Goal: Task Accomplishment & Management: Use online tool/utility

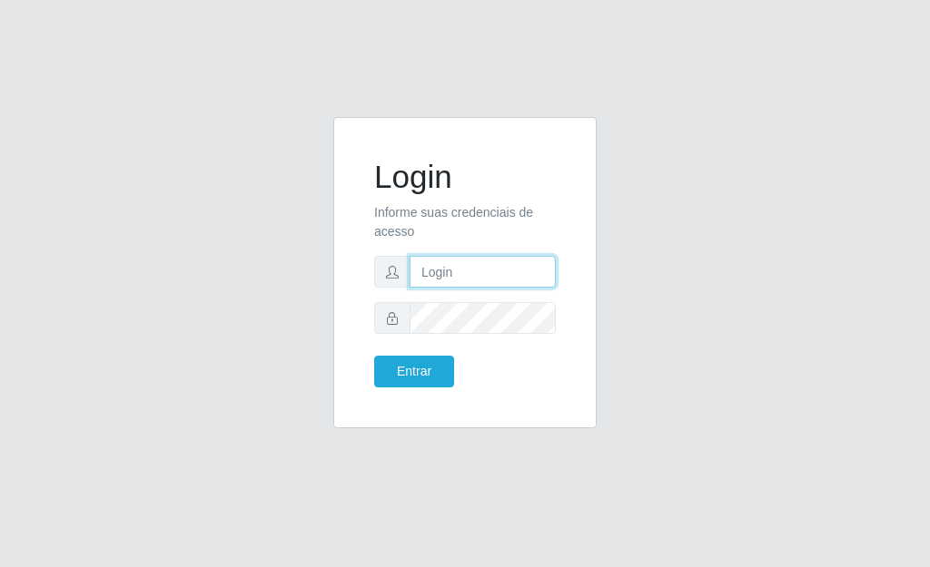
click at [461, 284] on input "text" at bounding box center [482, 272] width 146 height 32
type input "[EMAIL_ADDRESS][DOMAIN_NAME]"
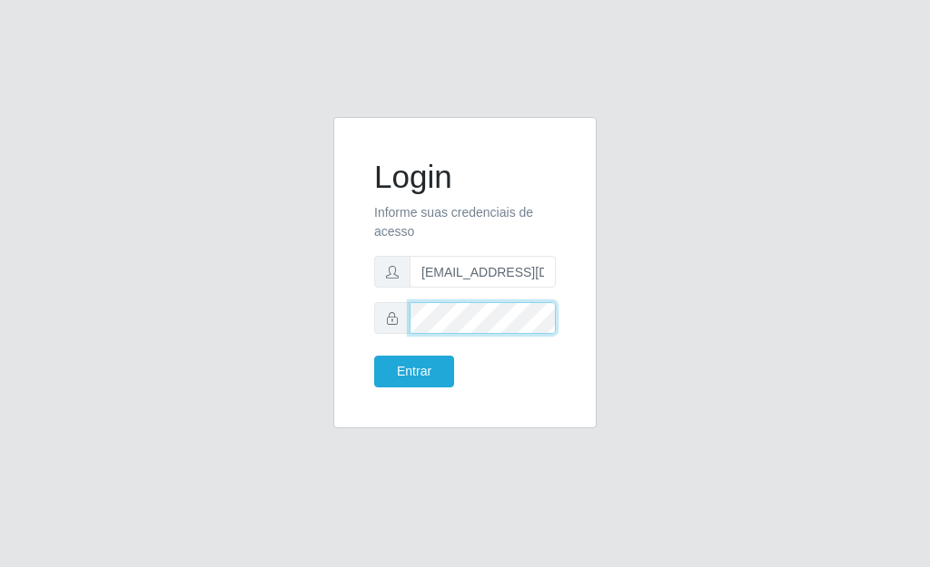
click at [374, 356] on button "Entrar" at bounding box center [414, 372] width 80 height 32
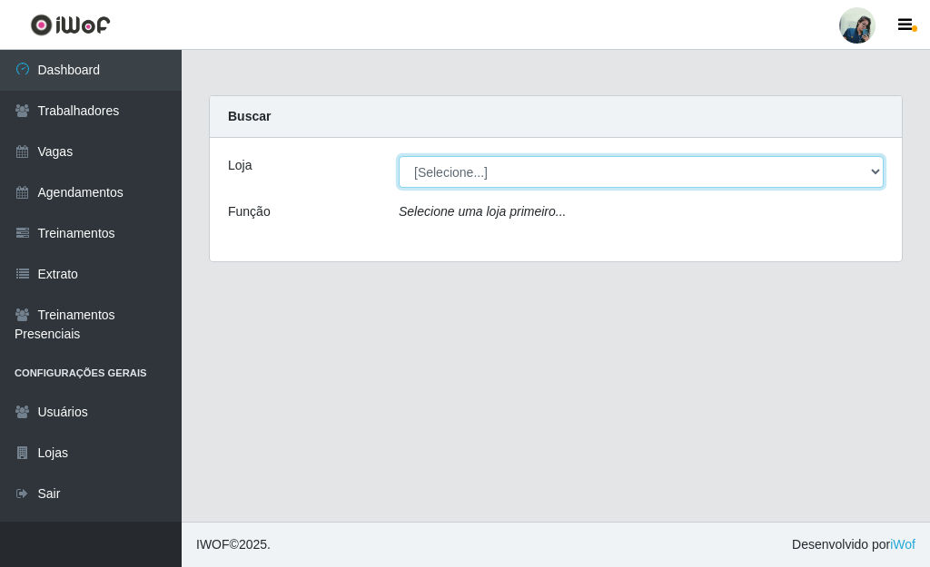
click at [474, 181] on select "[Selecione...] [PERSON_NAME]" at bounding box center [641, 172] width 485 height 32
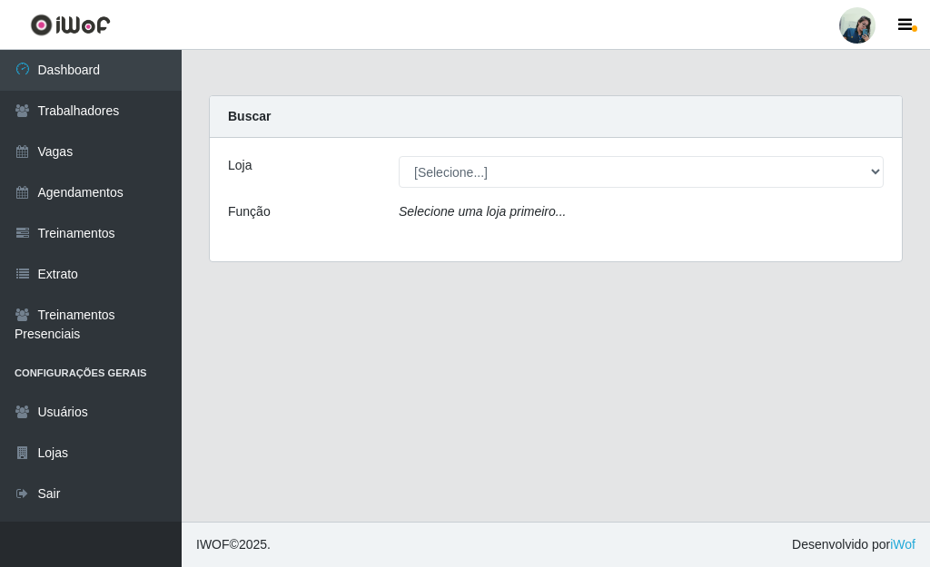
click at [496, 229] on div "Loja [Selecione...] [PERSON_NAME] Função Selecione uma loja primeiro..." at bounding box center [556, 199] width 692 height 123
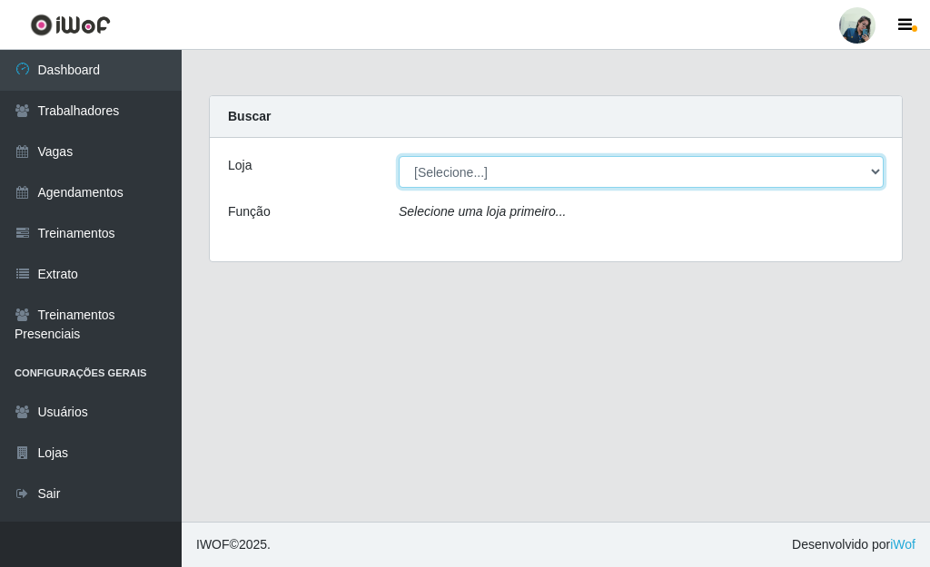
click at [432, 183] on select "[Selecione...] [PERSON_NAME]" at bounding box center [641, 172] width 485 height 32
select select "430"
click at [399, 156] on select "[Selecione...] [PERSON_NAME]" at bounding box center [641, 172] width 485 height 32
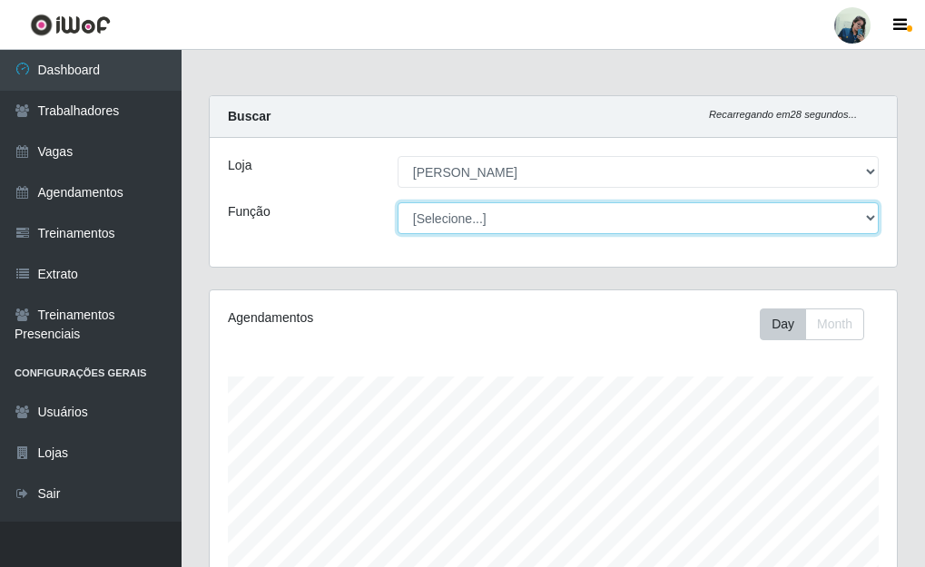
scroll to position [377, 687]
drag, startPoint x: 432, startPoint y: 183, endPoint x: 449, endPoint y: 212, distance: 33.8
click at [449, 212] on select "[Selecione...] Auxiliar de Estacionamento Auxiliar de Estacionamento + Auxiliar…" at bounding box center [638, 218] width 481 height 32
select select "72"
click at [398, 202] on select "[Selecione...] Auxiliar de Estacionamento Auxiliar de Estacionamento + Auxiliar…" at bounding box center [638, 218] width 481 height 32
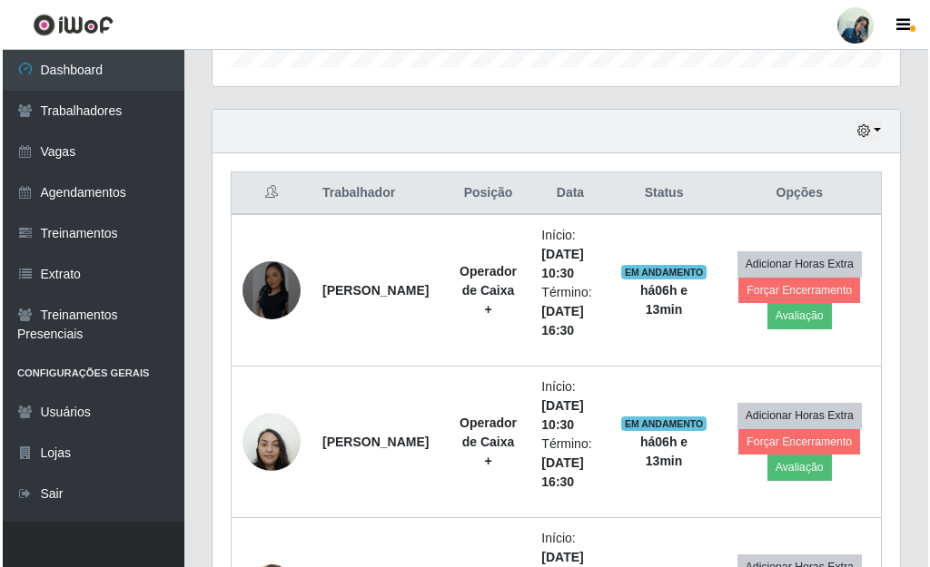
scroll to position [774, 0]
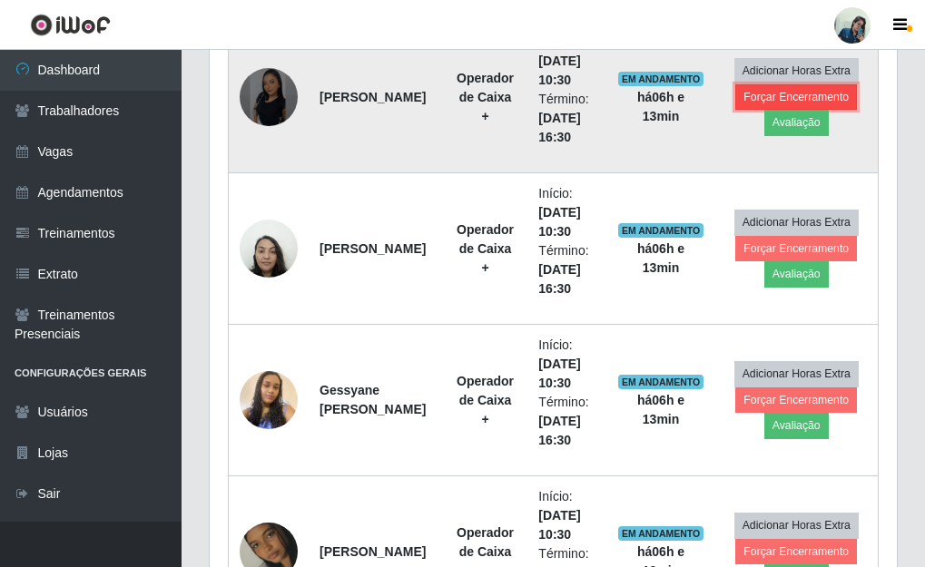
click at [809, 98] on button "Forçar Encerramento" at bounding box center [796, 96] width 122 height 25
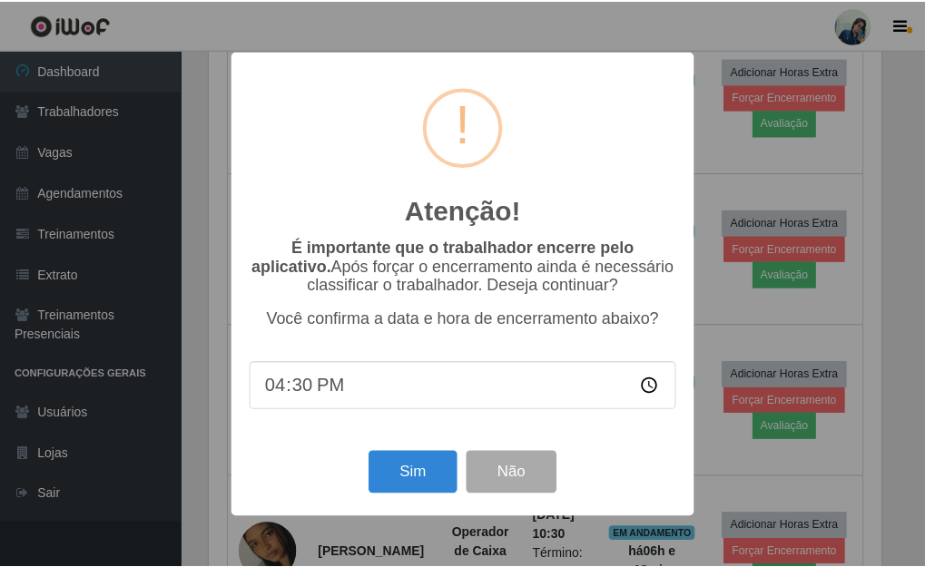
scroll to position [377, 676]
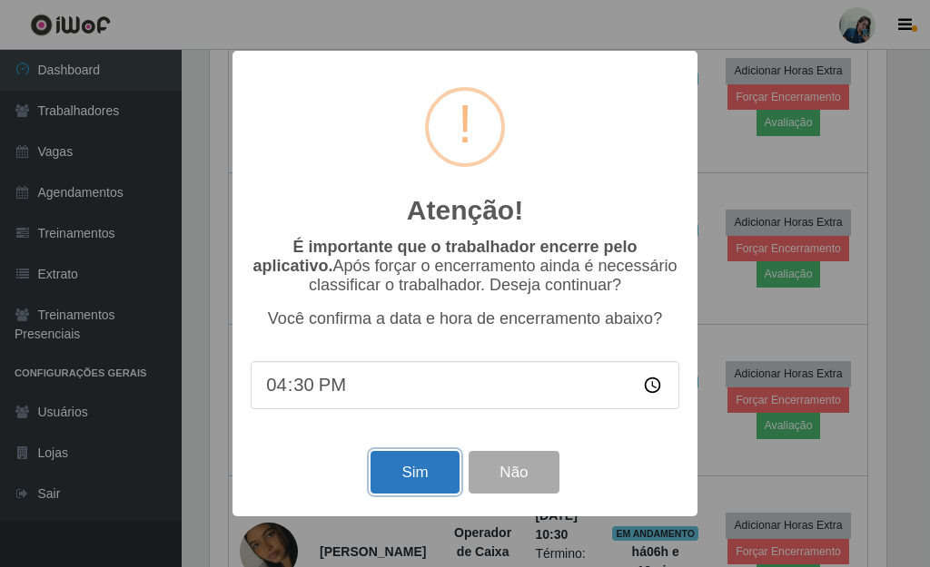
click at [419, 486] on button "Sim" at bounding box center [414, 472] width 88 height 43
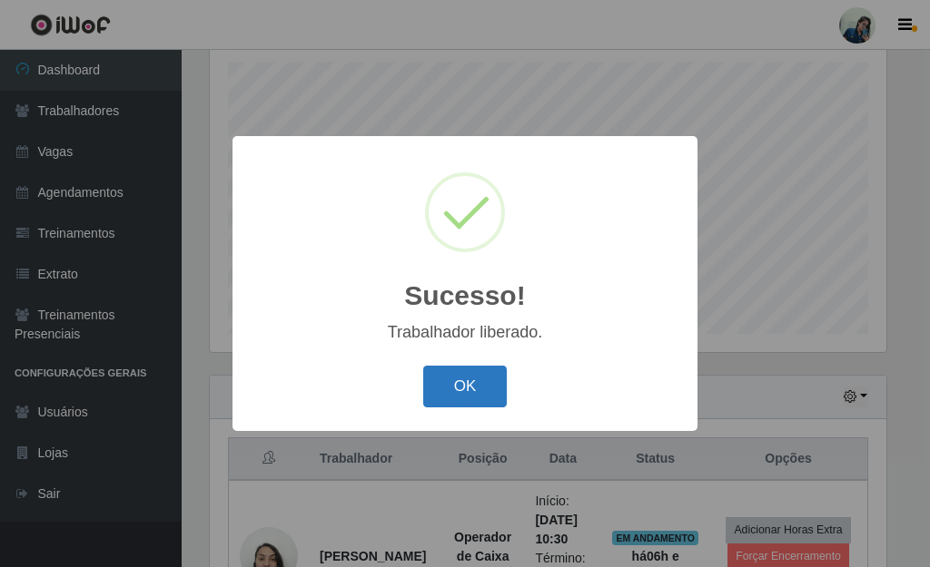
click at [447, 389] on button "OK" at bounding box center [465, 387] width 84 height 43
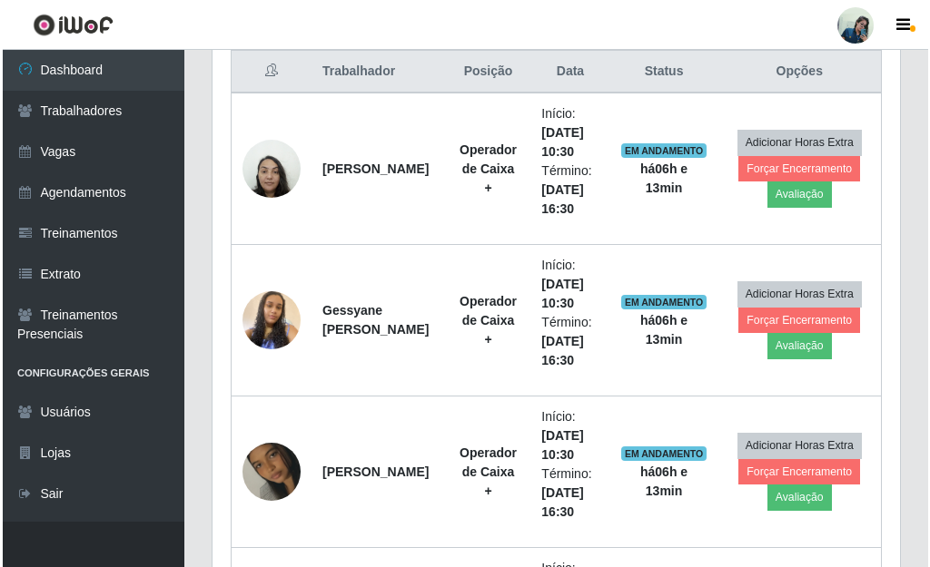
scroll to position [896, 0]
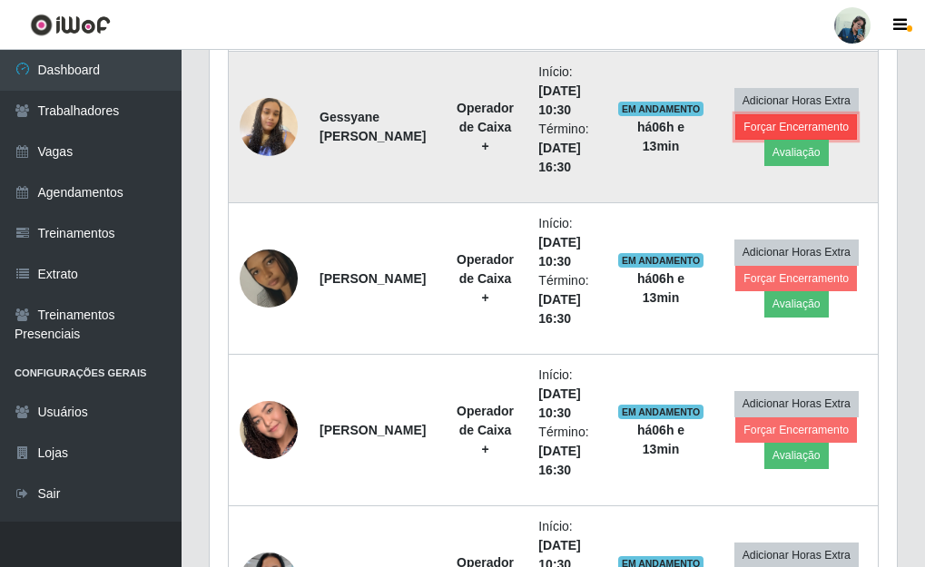
click at [828, 133] on button "Forçar Encerramento" at bounding box center [796, 126] width 122 height 25
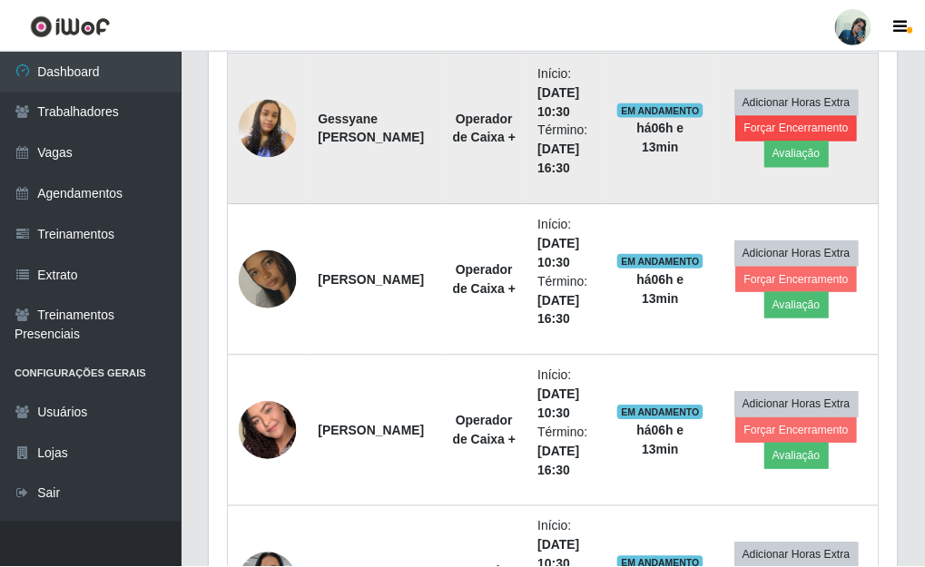
scroll to position [377, 676]
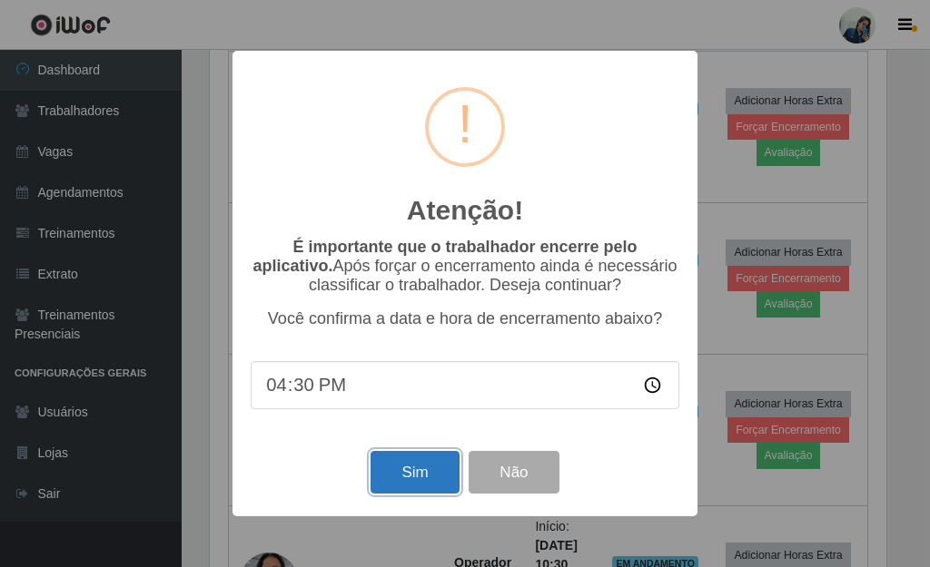
click at [419, 469] on button "Sim" at bounding box center [414, 472] width 88 height 43
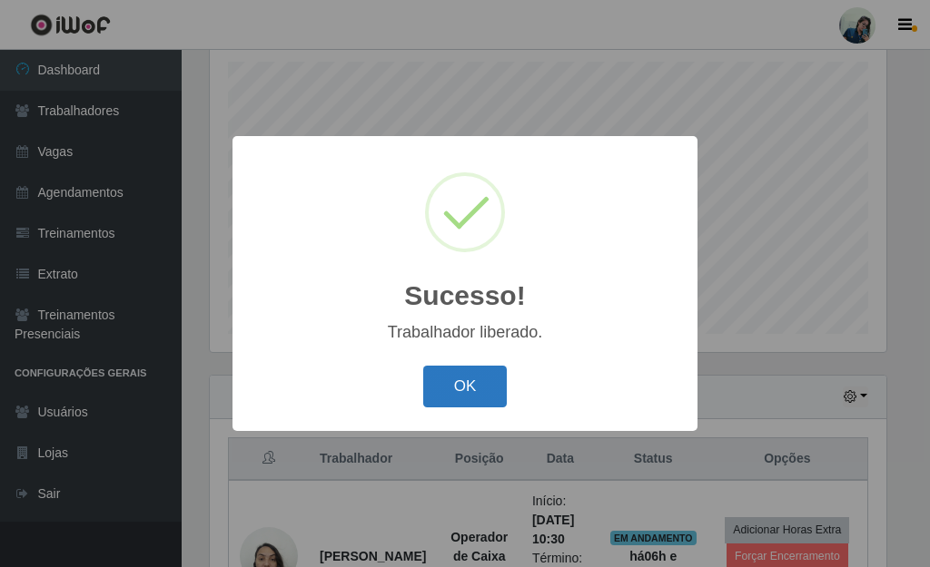
click at [471, 381] on button "OK" at bounding box center [465, 387] width 84 height 43
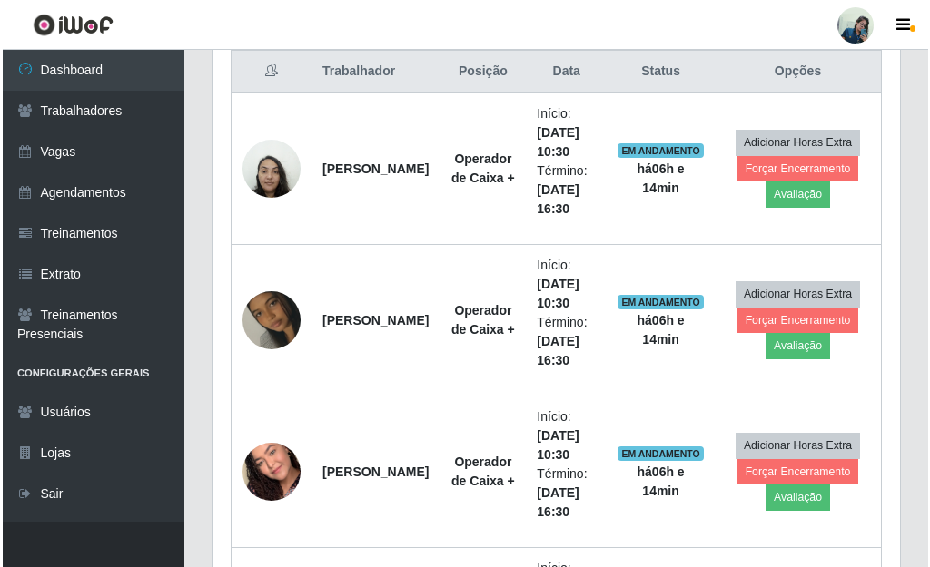
scroll to position [896, 0]
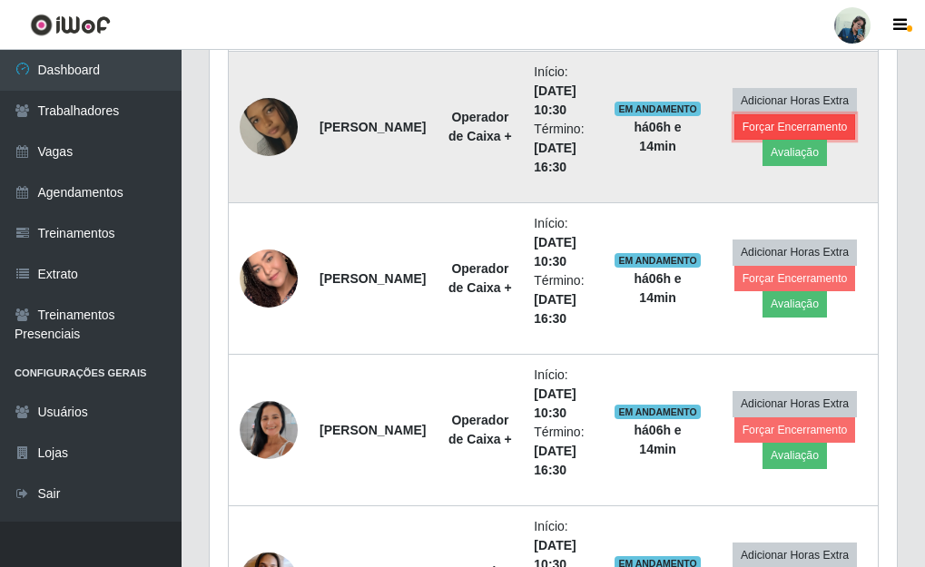
click at [744, 128] on button "Forçar Encerramento" at bounding box center [795, 126] width 122 height 25
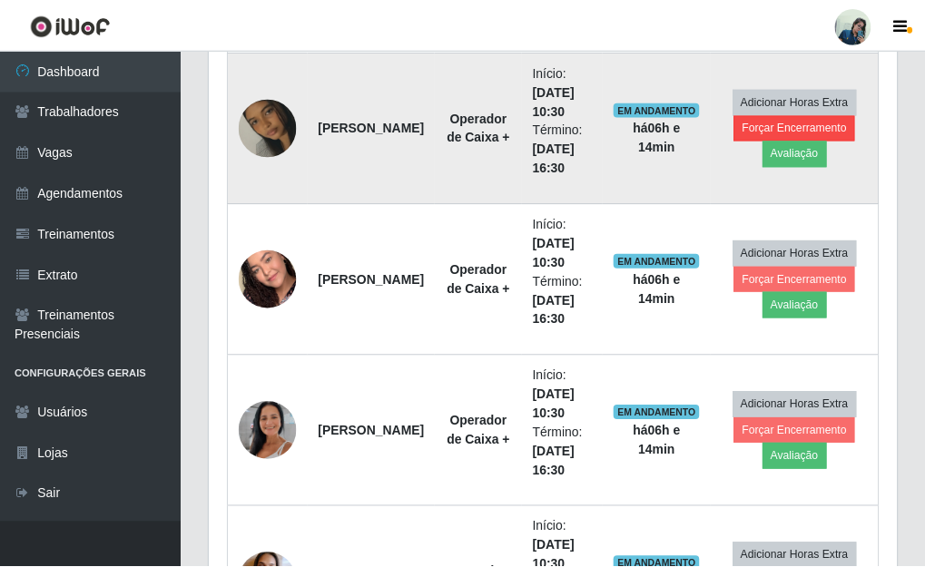
scroll to position [377, 676]
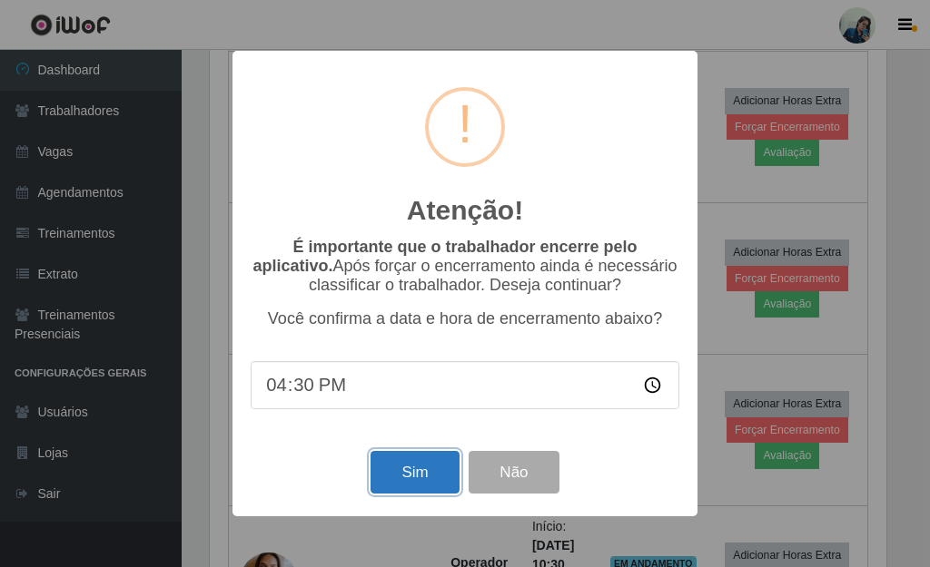
click at [438, 494] on button "Sim" at bounding box center [414, 472] width 88 height 43
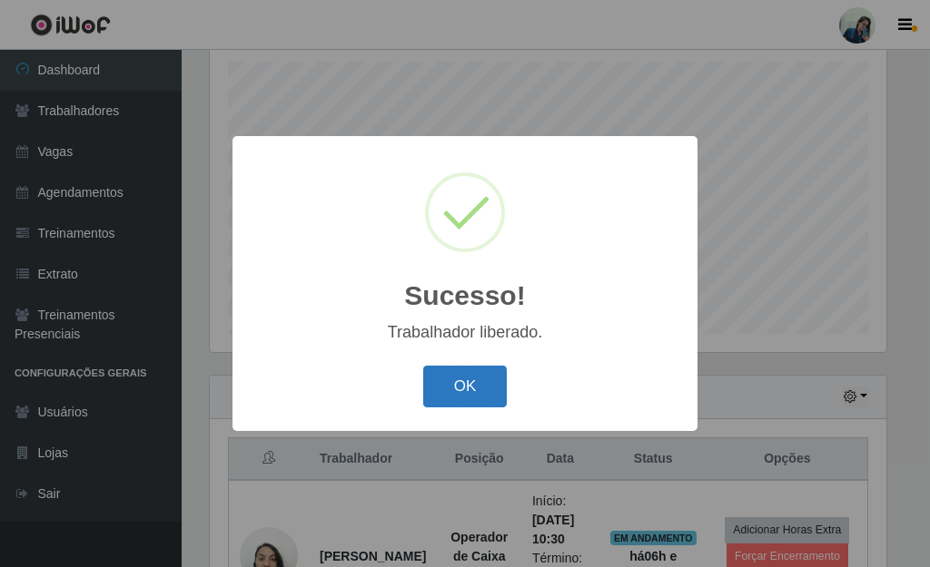
click at [460, 373] on button "OK" at bounding box center [465, 387] width 84 height 43
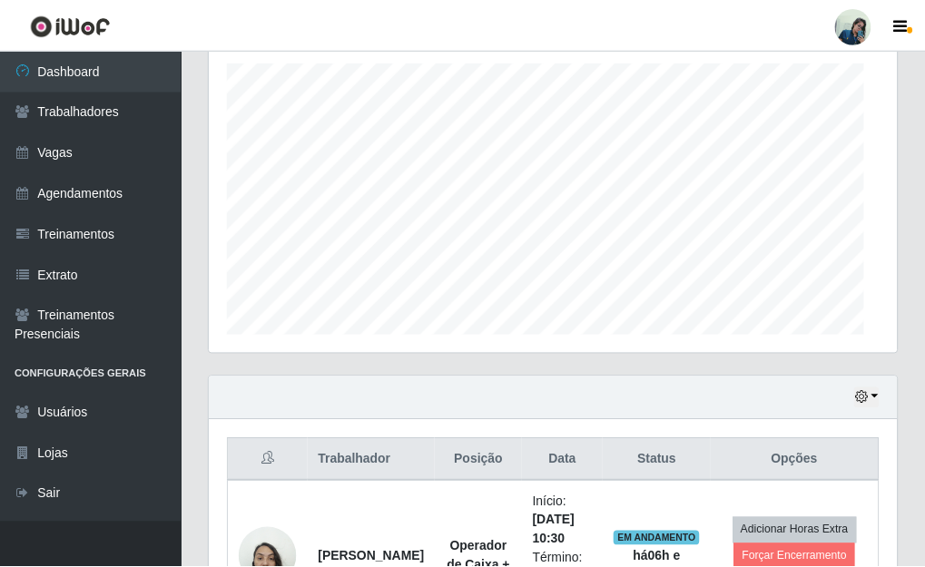
scroll to position [0, 0]
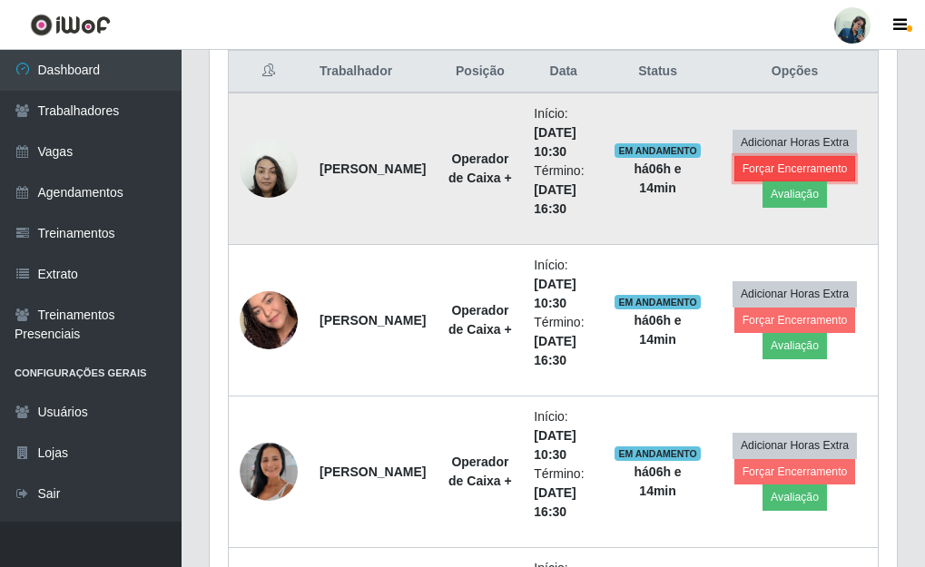
click at [773, 178] on button "Forçar Encerramento" at bounding box center [795, 168] width 122 height 25
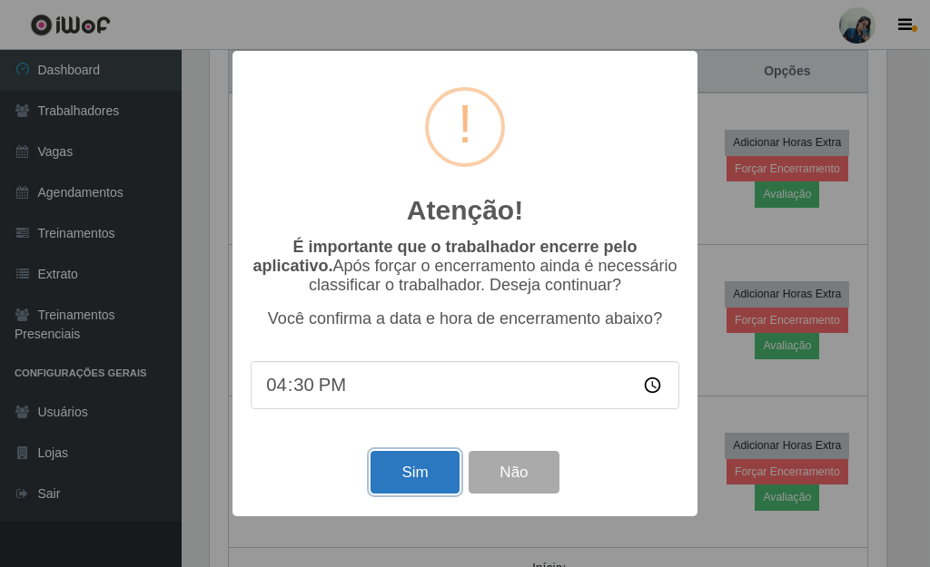
click at [430, 484] on button "Sim" at bounding box center [414, 472] width 88 height 43
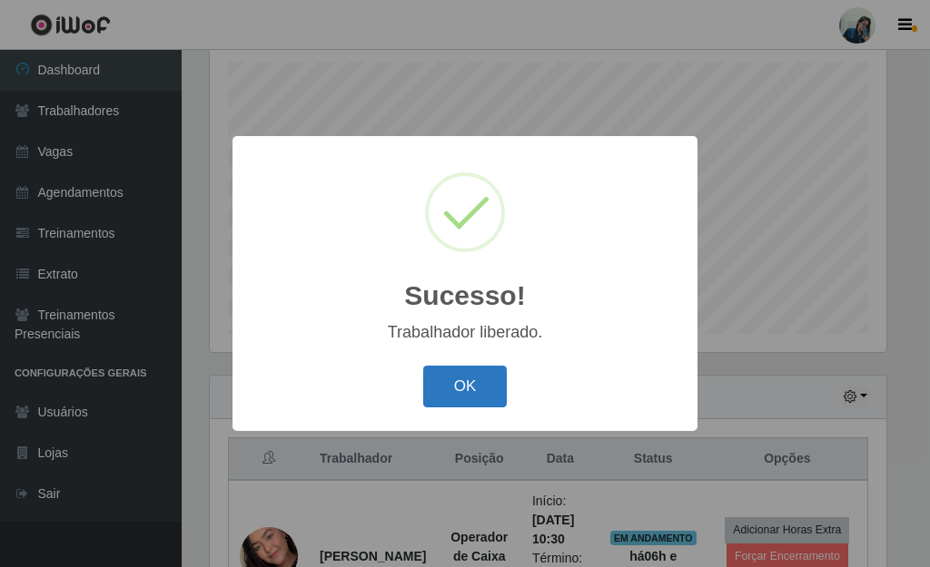
click at [458, 381] on button "OK" at bounding box center [465, 387] width 84 height 43
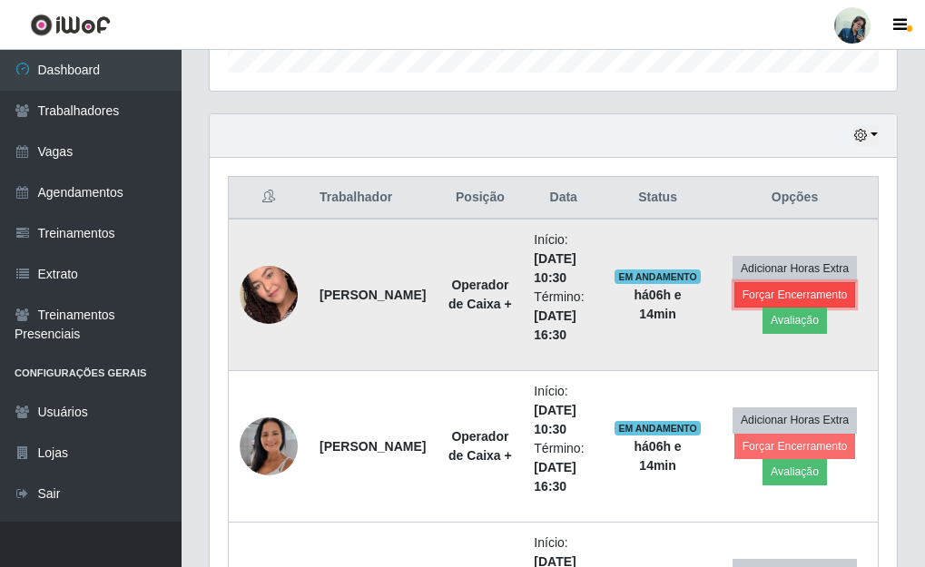
click at [763, 306] on button "Forçar Encerramento" at bounding box center [795, 294] width 122 height 25
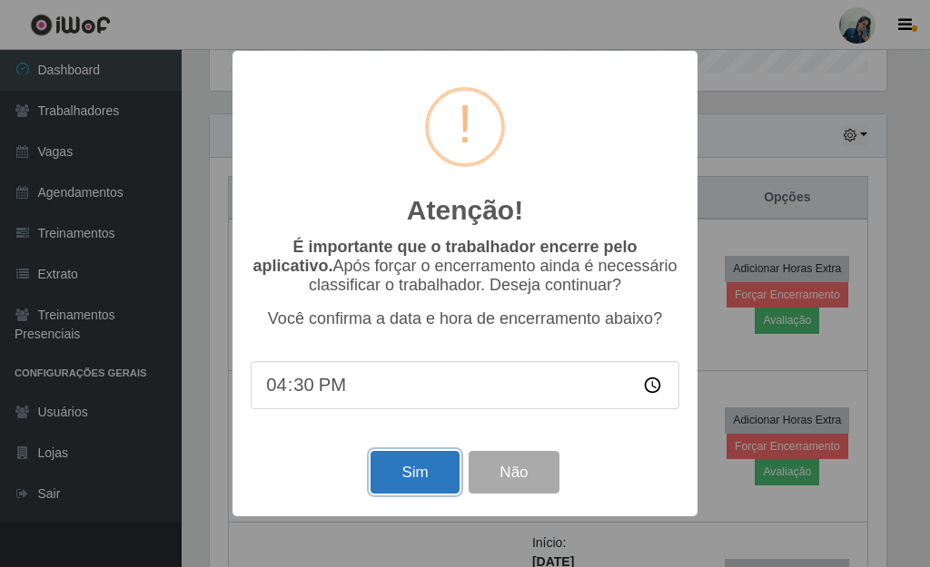
click at [441, 462] on button "Sim" at bounding box center [414, 472] width 88 height 43
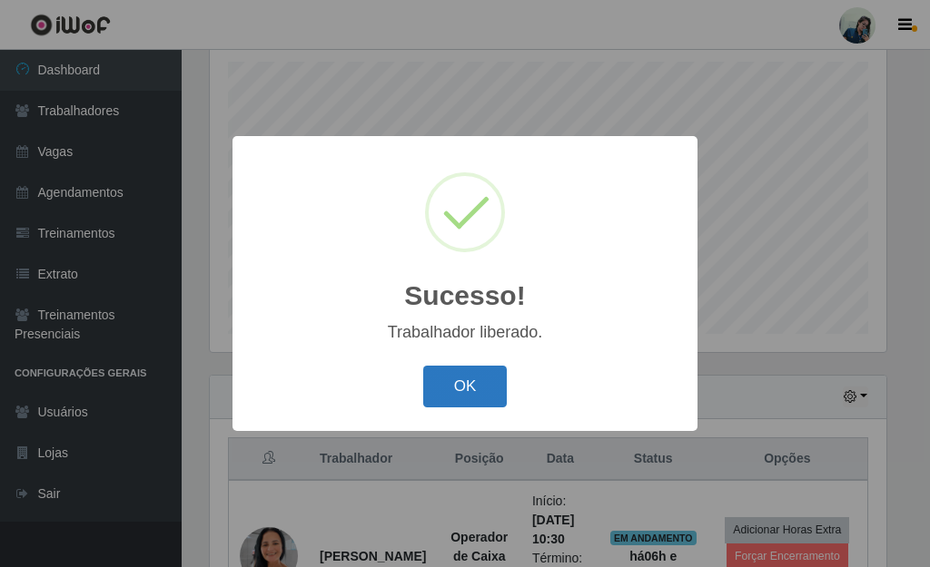
click at [454, 391] on button "OK" at bounding box center [465, 387] width 84 height 43
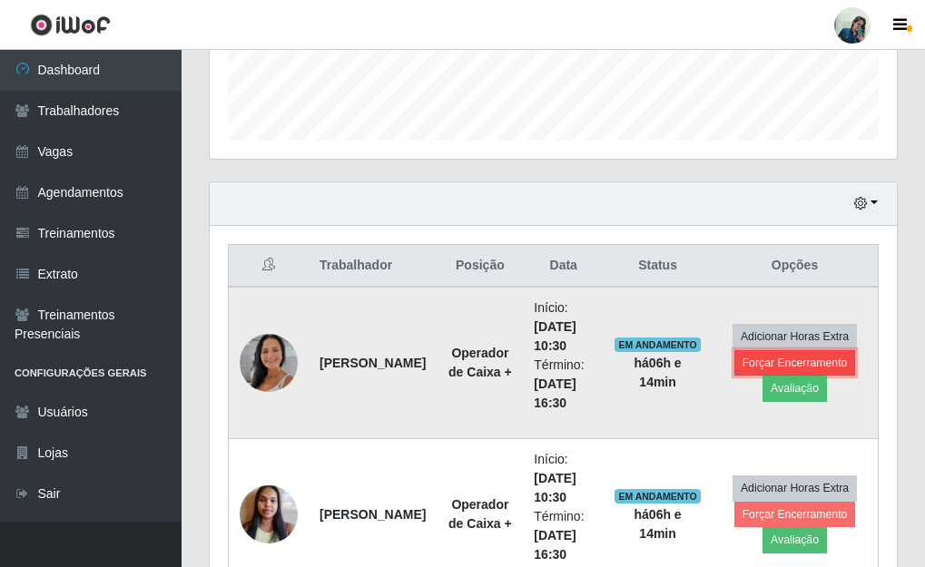
click at [790, 372] on button "Forçar Encerramento" at bounding box center [795, 362] width 122 height 25
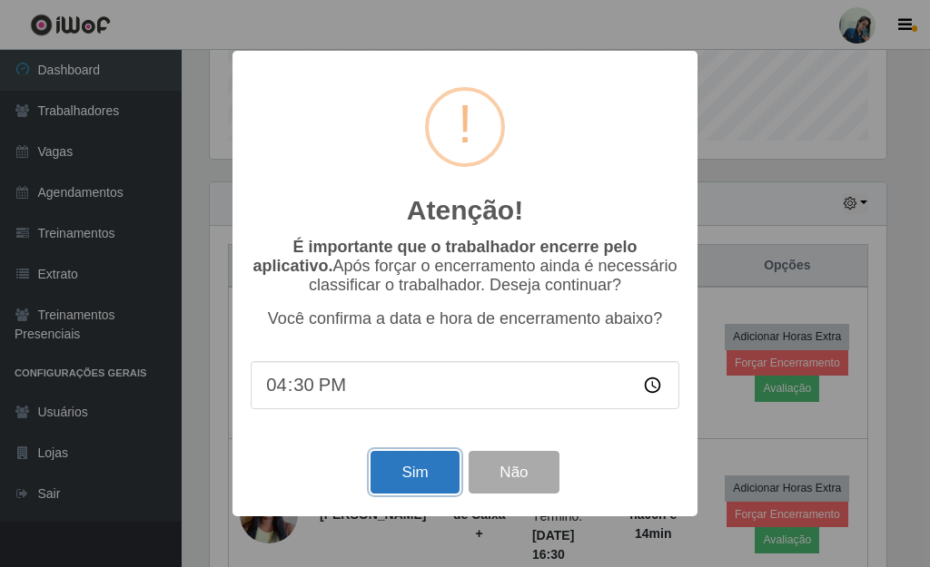
click at [391, 473] on button "Sim" at bounding box center [414, 472] width 88 height 43
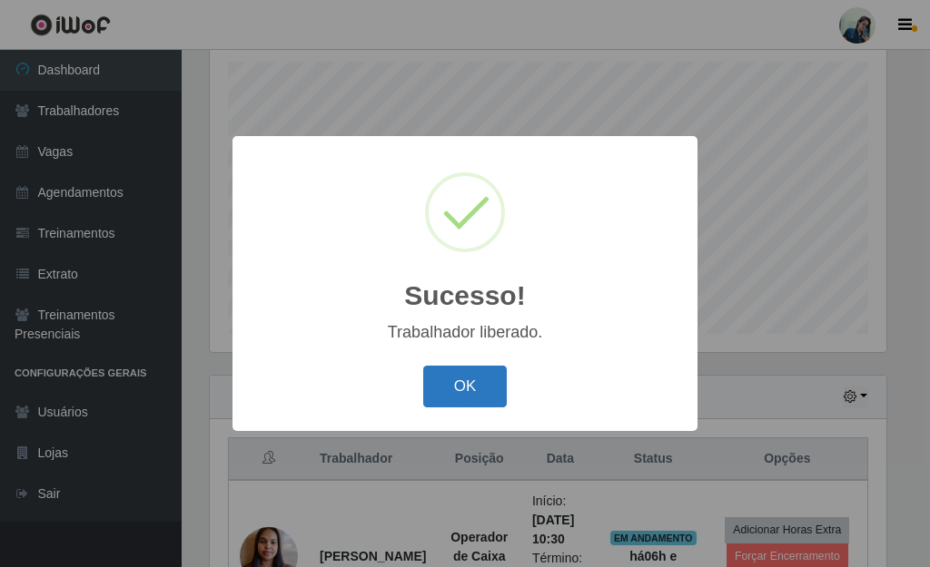
click at [477, 396] on button "OK" at bounding box center [465, 387] width 84 height 43
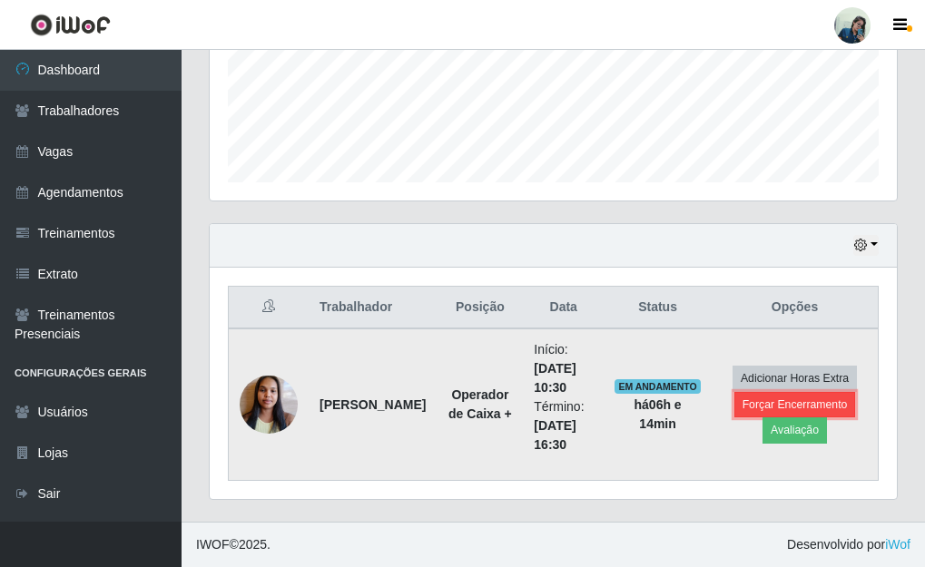
click at [758, 402] on button "Forçar Encerramento" at bounding box center [795, 404] width 122 height 25
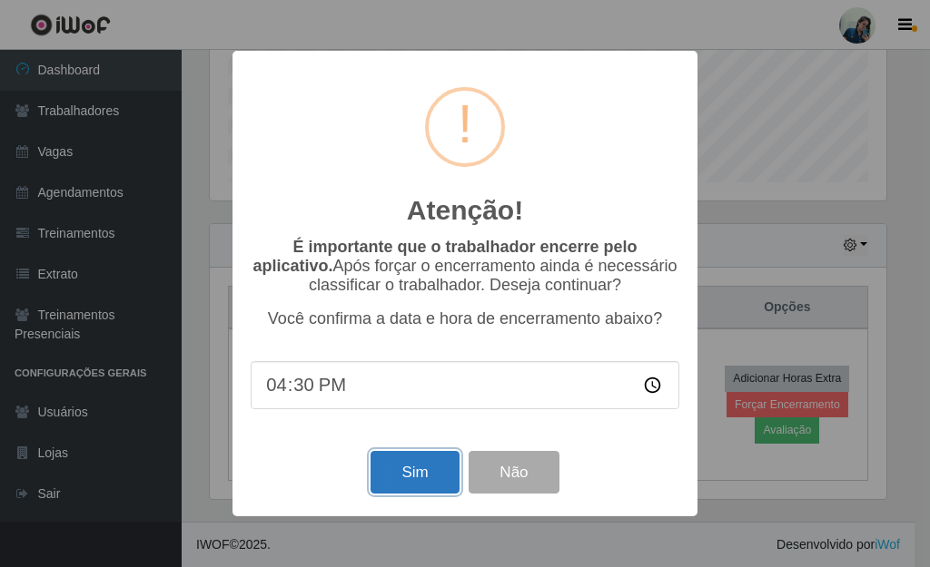
click at [410, 480] on button "Sim" at bounding box center [414, 472] width 88 height 43
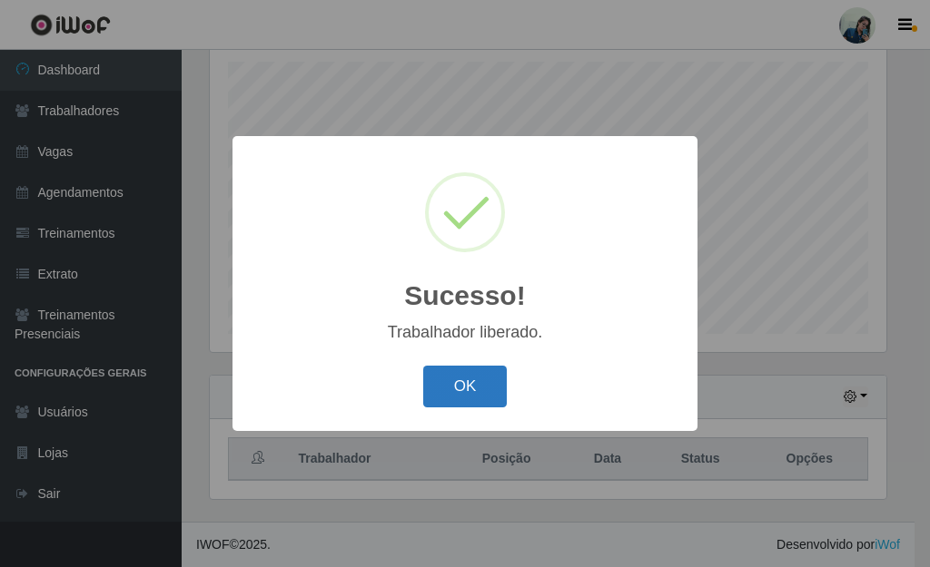
click at [458, 396] on button "OK" at bounding box center [465, 387] width 84 height 43
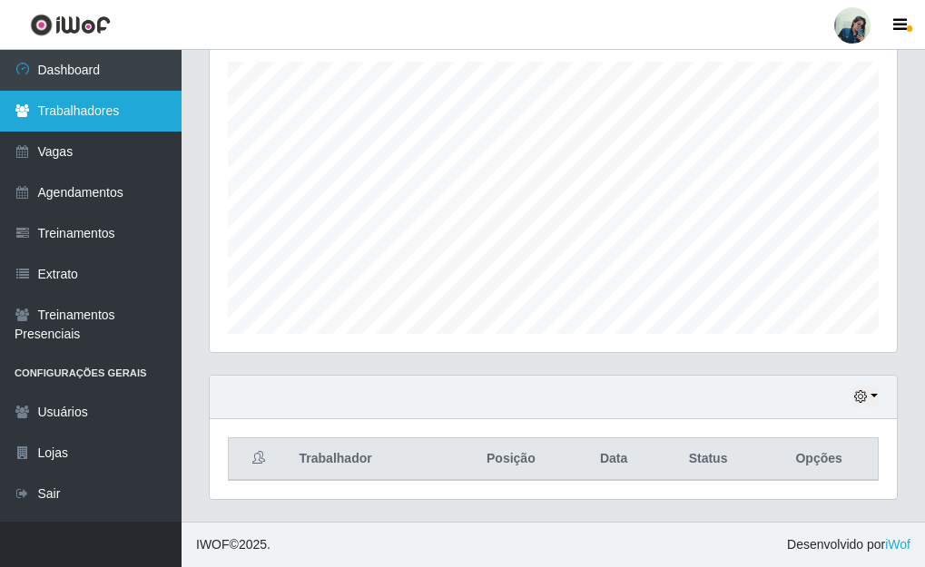
click at [93, 106] on link "Trabalhadores" at bounding box center [91, 111] width 182 height 41
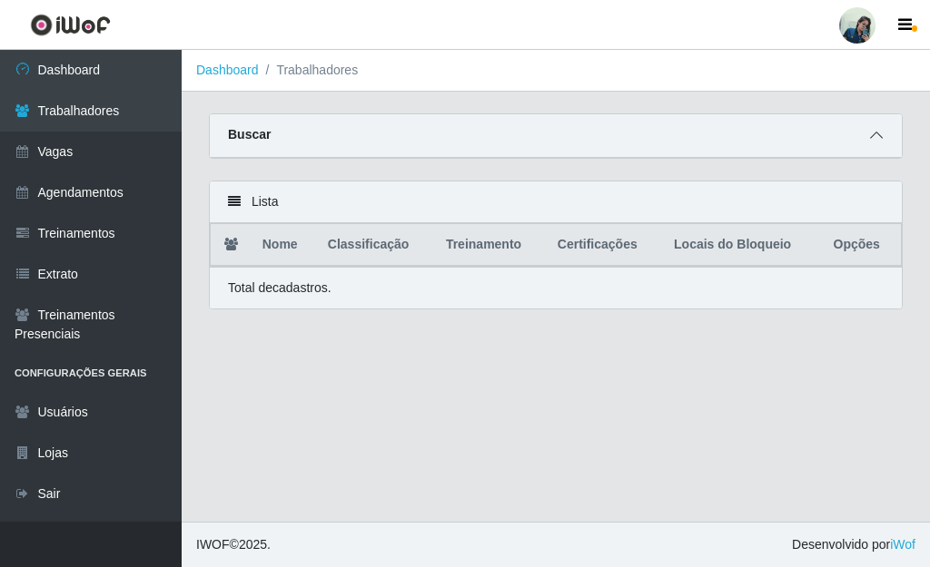
click at [879, 140] on icon at bounding box center [876, 135] width 13 height 13
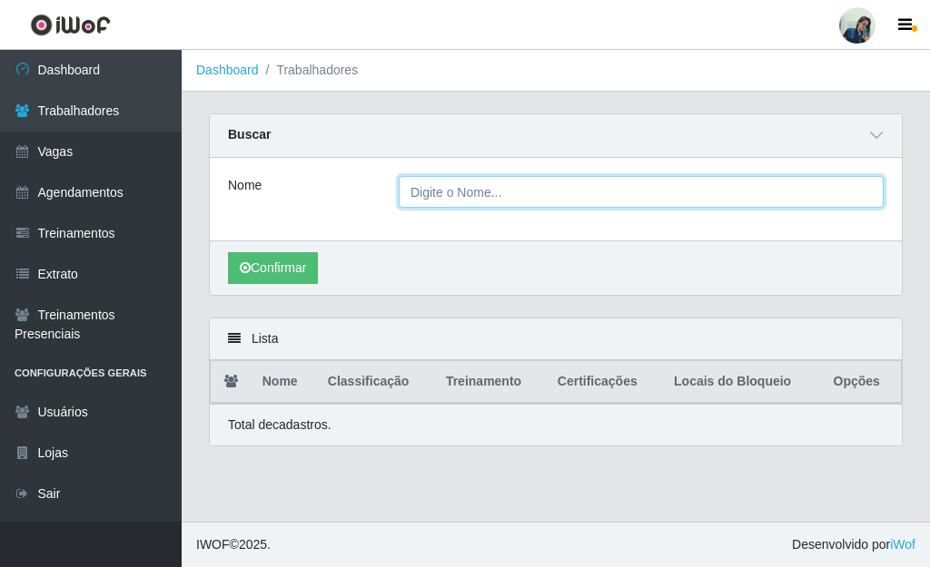
click at [560, 186] on input "Nome" at bounding box center [641, 192] width 485 height 32
type input "[PERSON_NAME]"
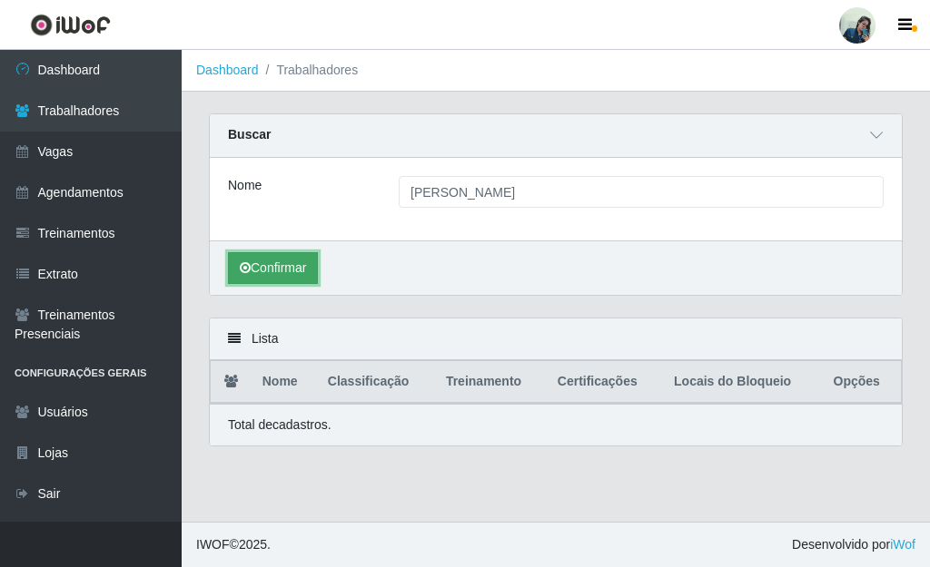
click at [233, 276] on button "Confirmar" at bounding box center [273, 268] width 90 height 32
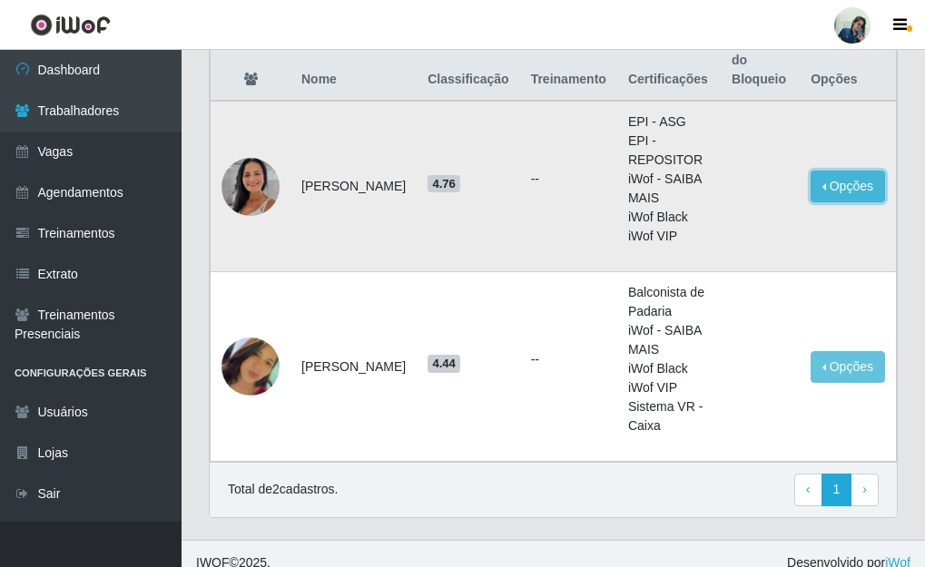
click at [853, 178] on button "Opções" at bounding box center [848, 187] width 74 height 32
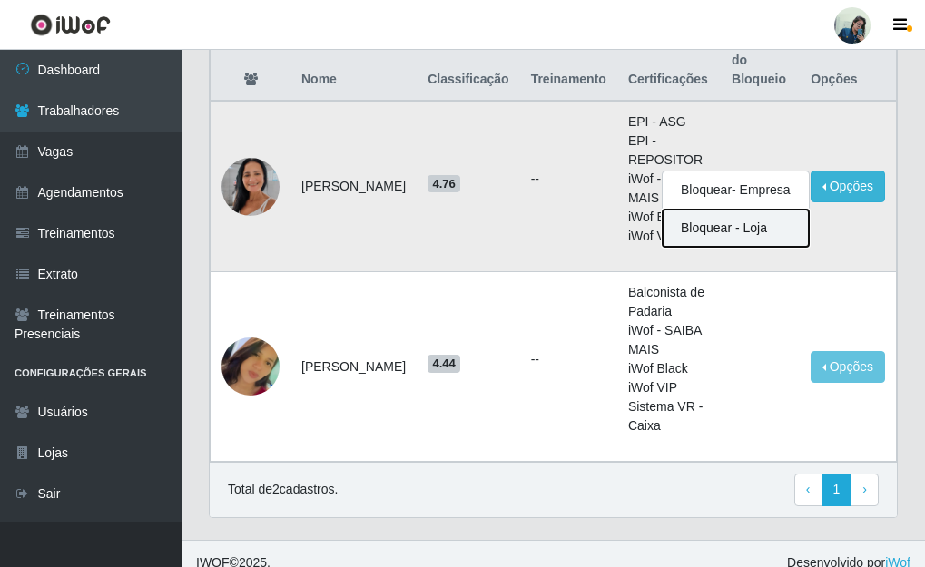
click at [771, 210] on button "Bloquear - Loja" at bounding box center [736, 228] width 146 height 37
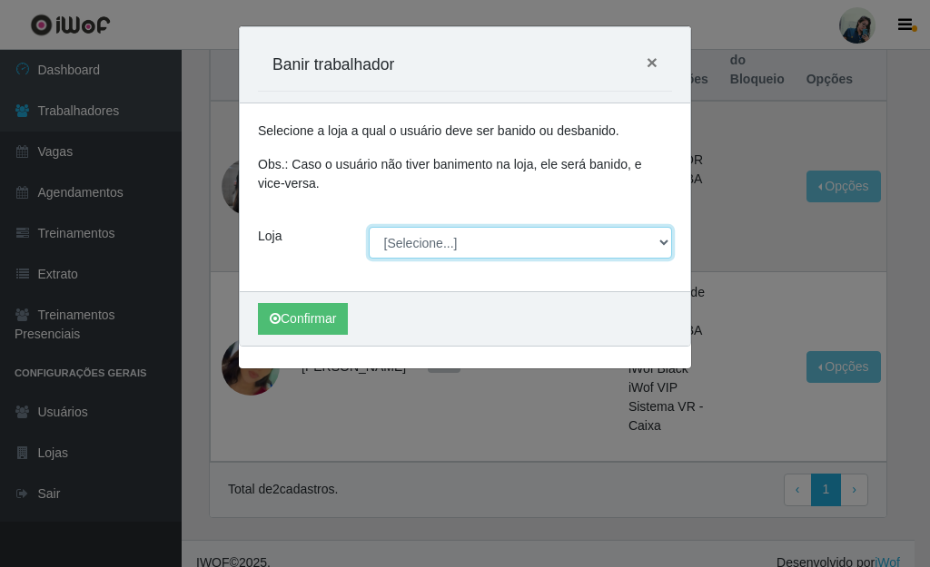
click at [533, 231] on select "[Selecione...] [PERSON_NAME]" at bounding box center [521, 243] width 304 height 32
select select "430"
click at [369, 227] on select "[Selecione...] [PERSON_NAME]" at bounding box center [521, 243] width 304 height 32
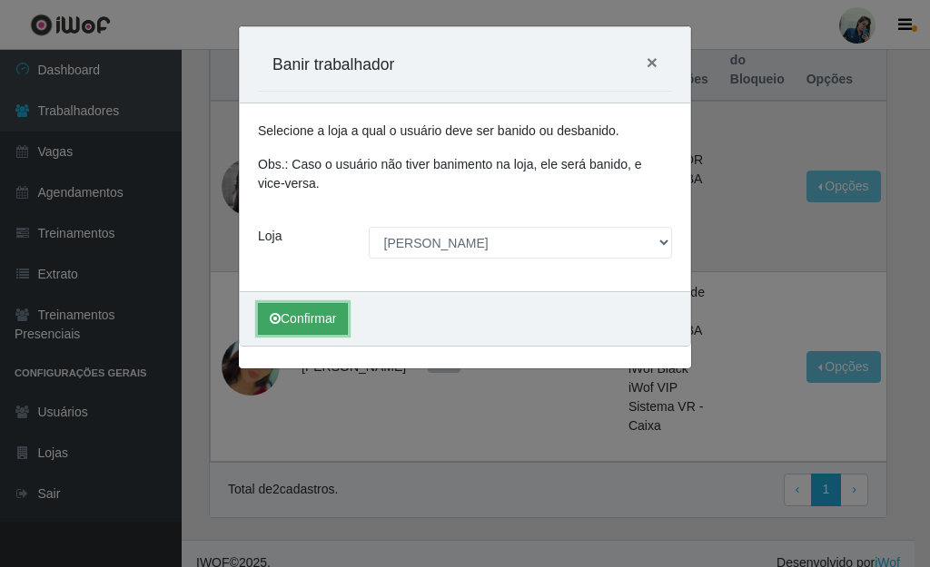
click at [314, 319] on button "Confirmar" at bounding box center [303, 319] width 90 height 32
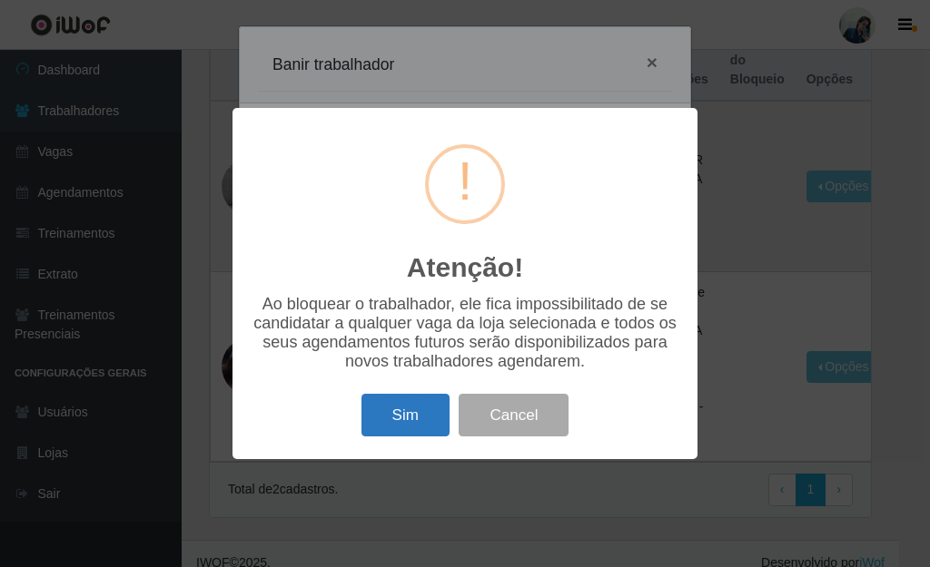
click at [420, 412] on button "Sim" at bounding box center [405, 415] width 88 height 43
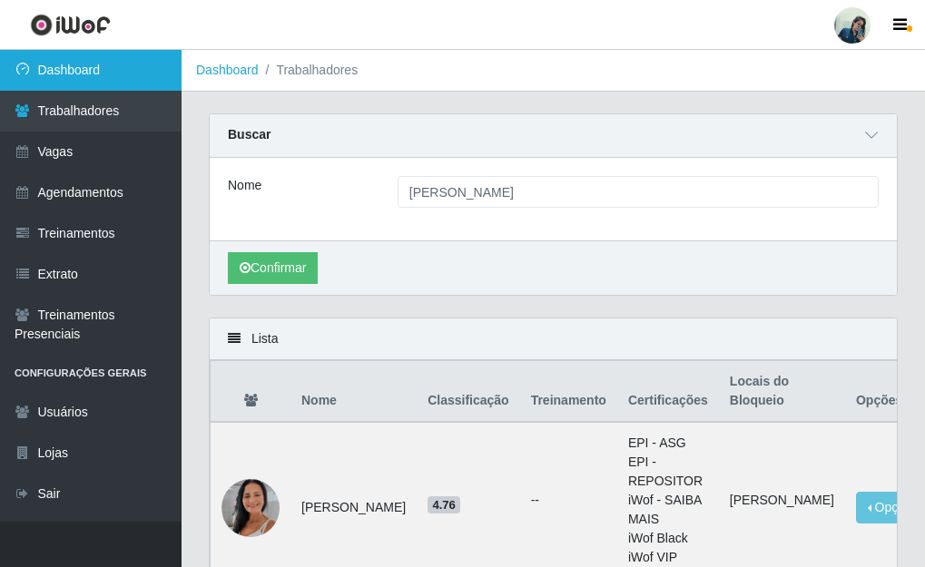
click at [116, 83] on link "Dashboard" at bounding box center [91, 70] width 182 height 41
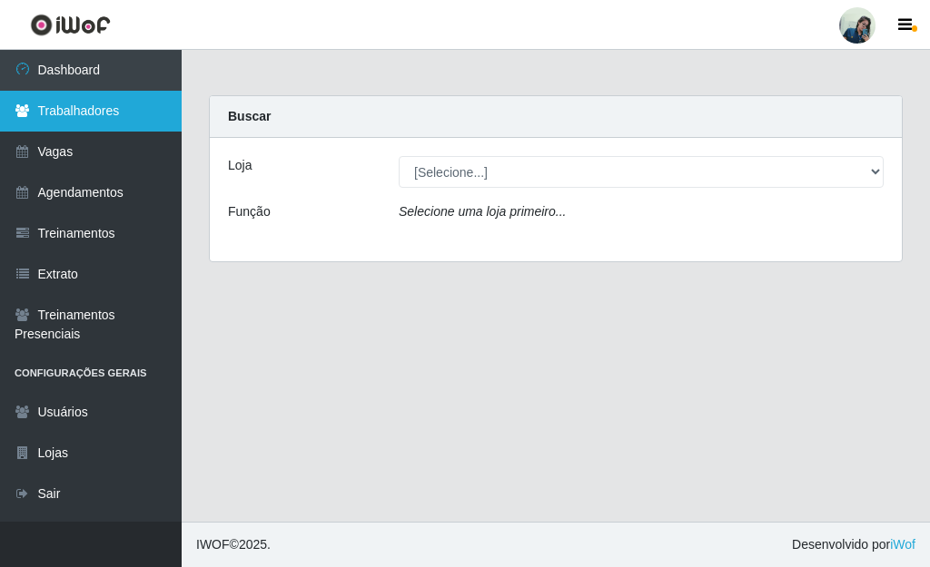
click at [116, 116] on link "Trabalhadores" at bounding box center [91, 111] width 182 height 41
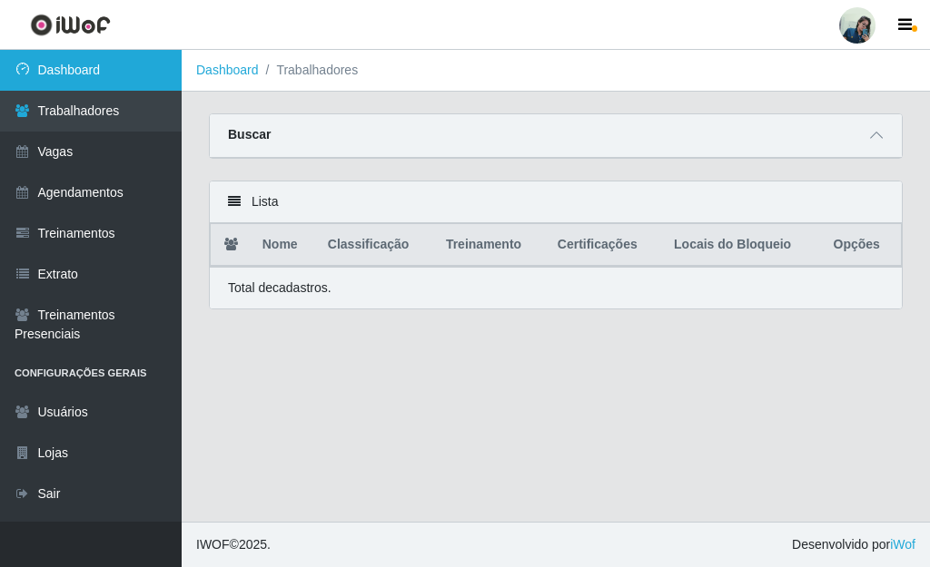
click at [78, 61] on link "Dashboard" at bounding box center [91, 70] width 182 height 41
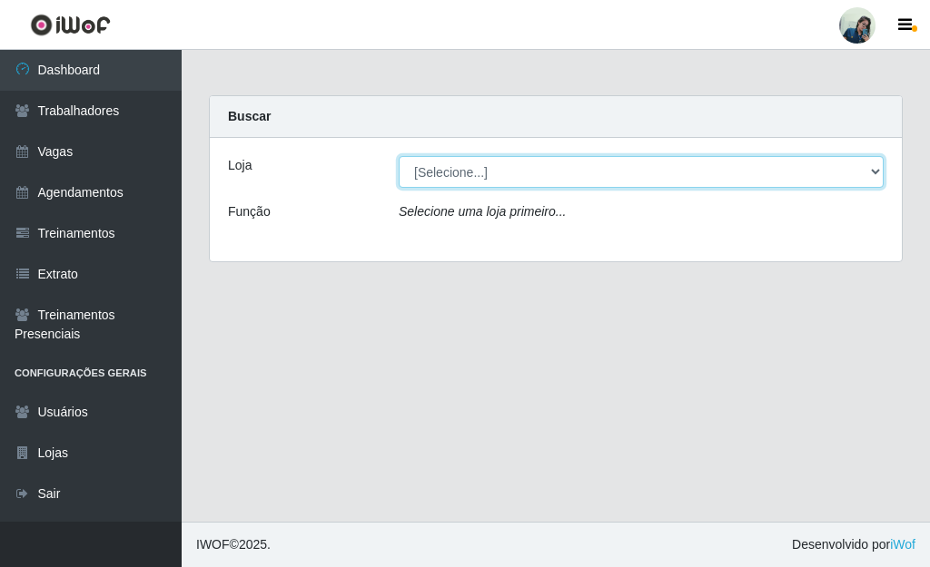
click at [540, 167] on select "[Selecione...] [PERSON_NAME]" at bounding box center [641, 172] width 485 height 32
select select "430"
click at [399, 156] on select "[Selecione...] [PERSON_NAME]" at bounding box center [641, 172] width 485 height 32
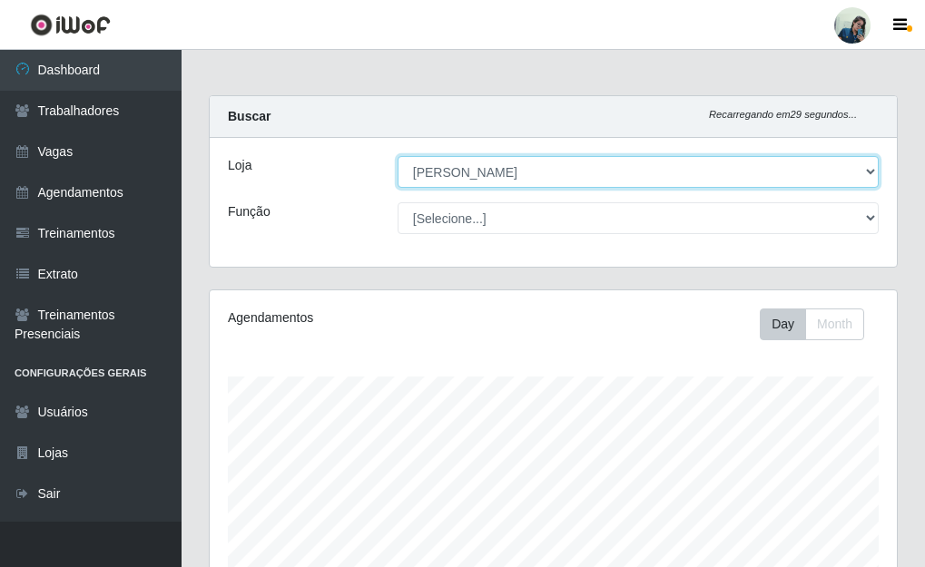
scroll to position [377, 687]
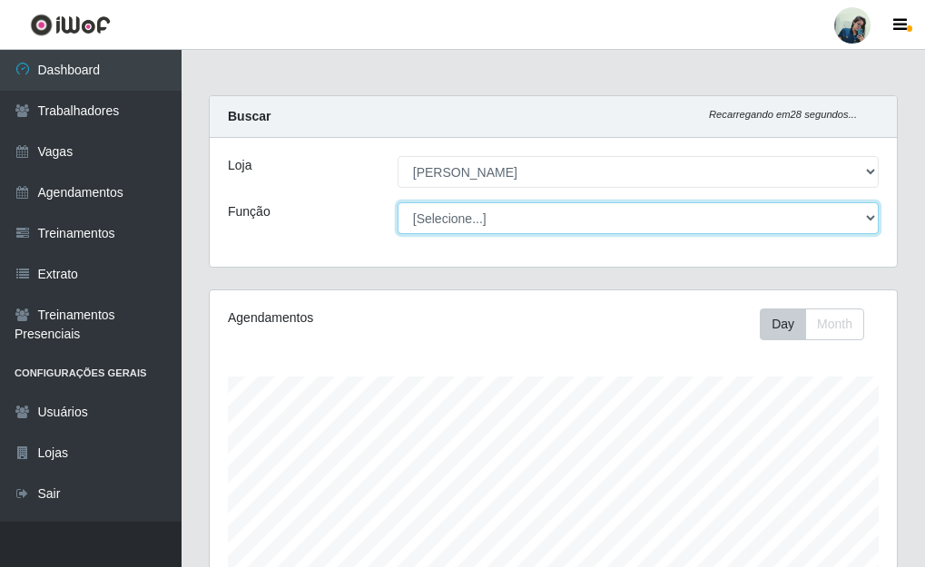
click at [510, 228] on select "[Selecione...] Auxiliar de Estacionamento Auxiliar de Estacionamento + Auxiliar…" at bounding box center [638, 218] width 481 height 32
select select "70"
click at [398, 202] on select "[Selecione...] Auxiliar de Estacionamento Auxiliar de Estacionamento + Auxiliar…" at bounding box center [638, 218] width 481 height 32
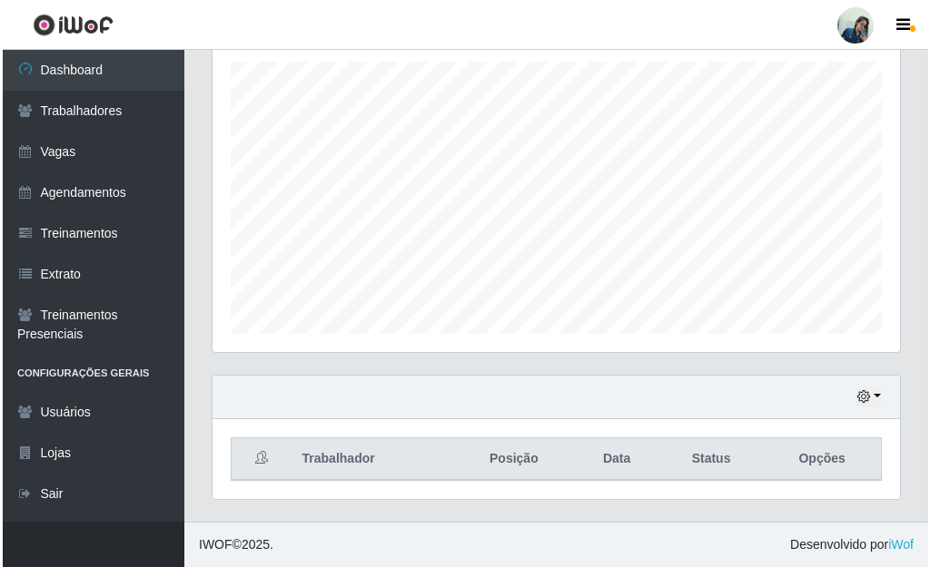
scroll to position [618, 0]
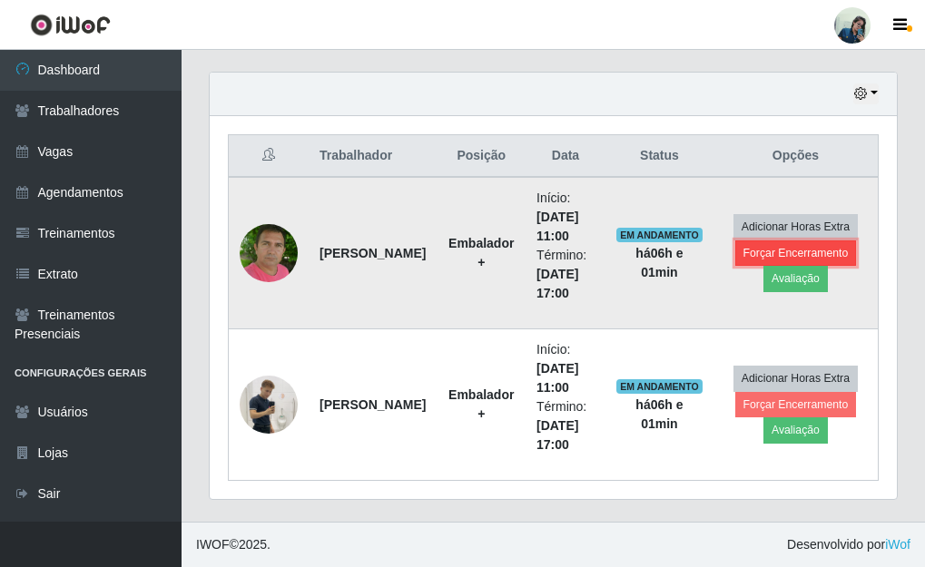
click at [781, 247] on button "Forçar Encerramento" at bounding box center [796, 253] width 122 height 25
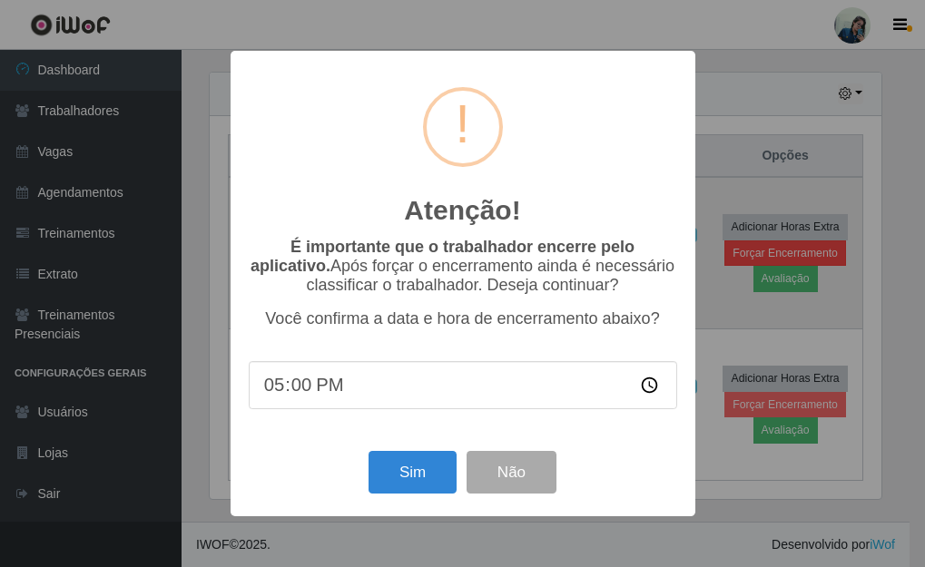
scroll to position [377, 676]
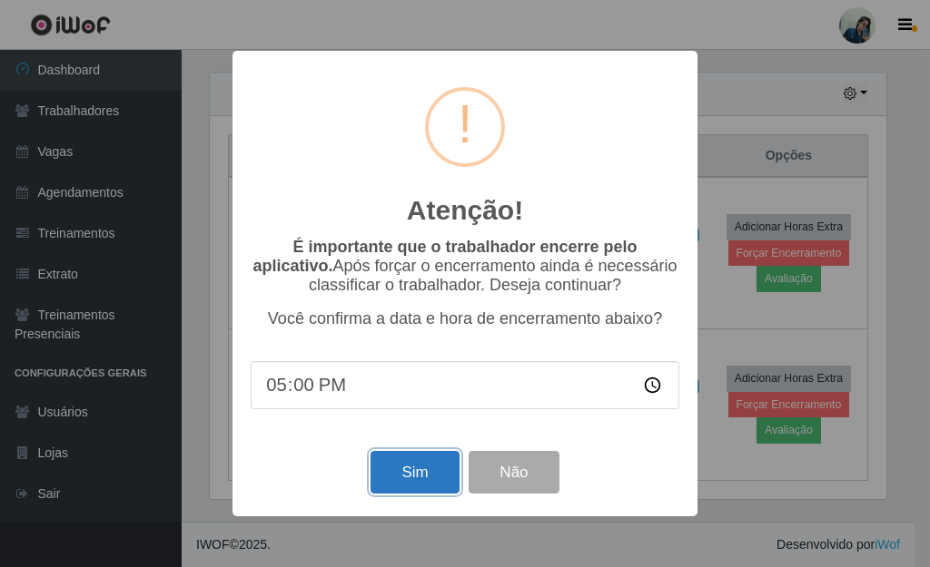
click at [401, 479] on button "Sim" at bounding box center [414, 472] width 88 height 43
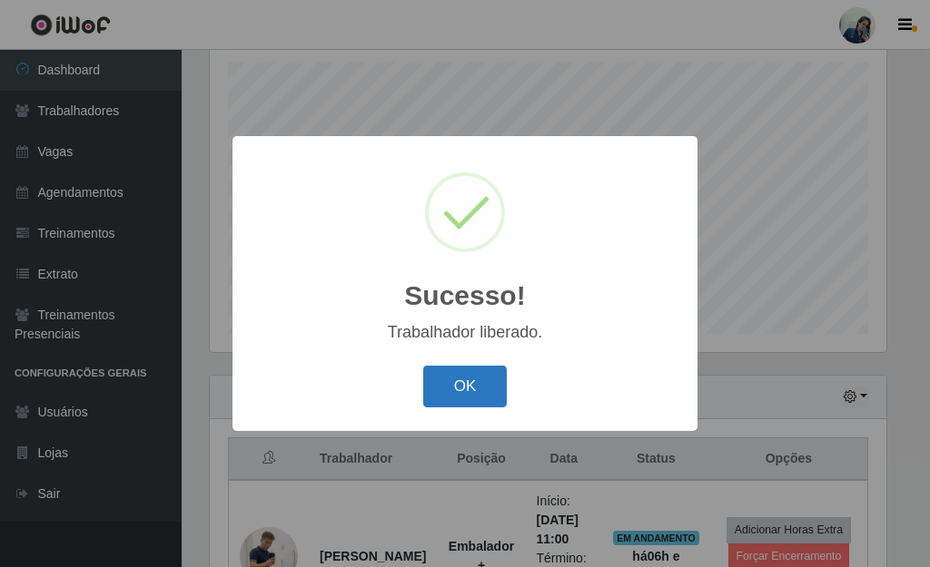
click at [495, 389] on button "OK" at bounding box center [465, 387] width 84 height 43
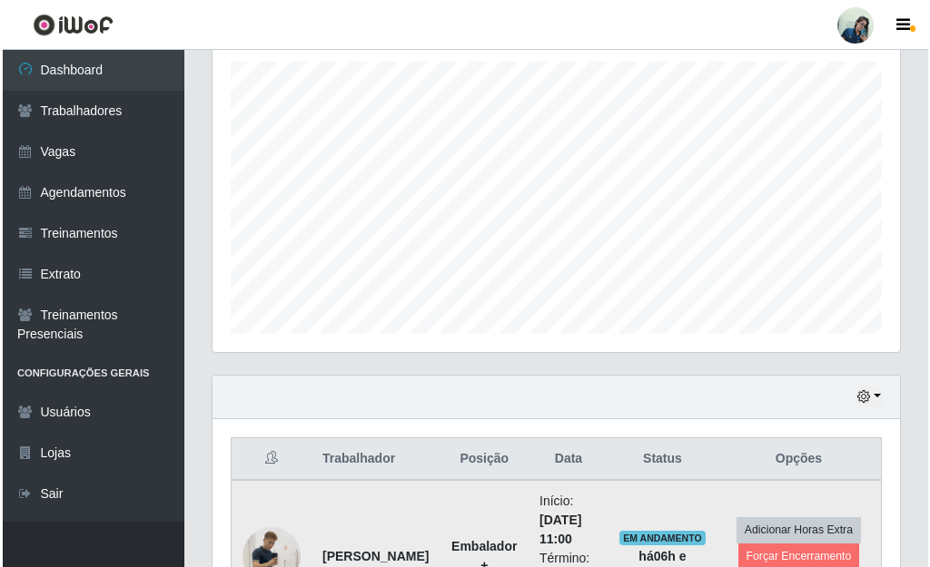
scroll to position [467, 0]
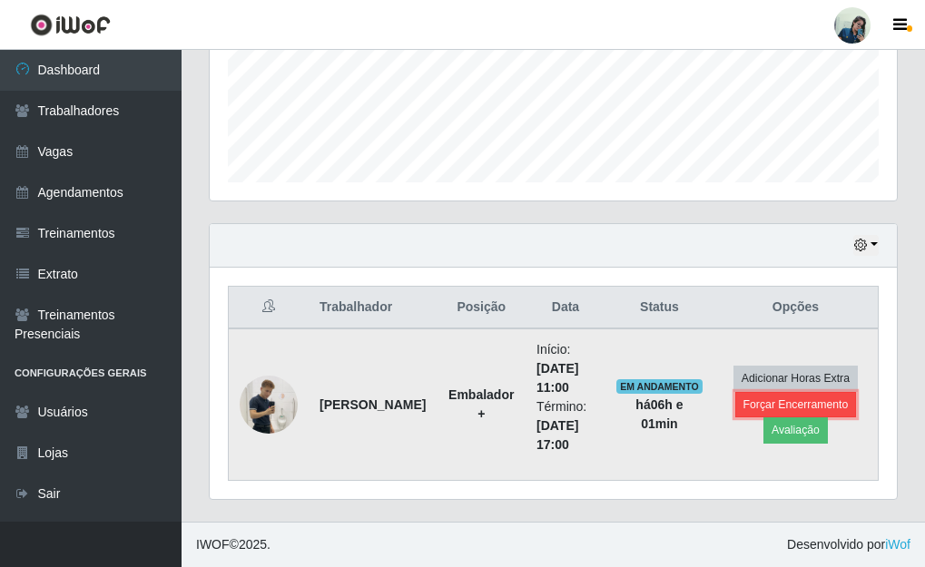
click at [755, 399] on button "Forçar Encerramento" at bounding box center [796, 404] width 122 height 25
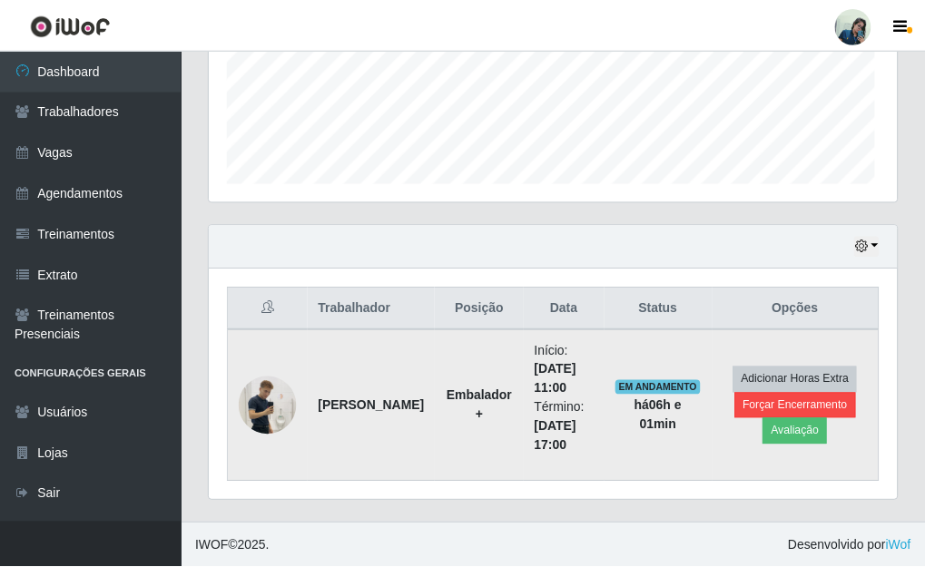
scroll to position [377, 676]
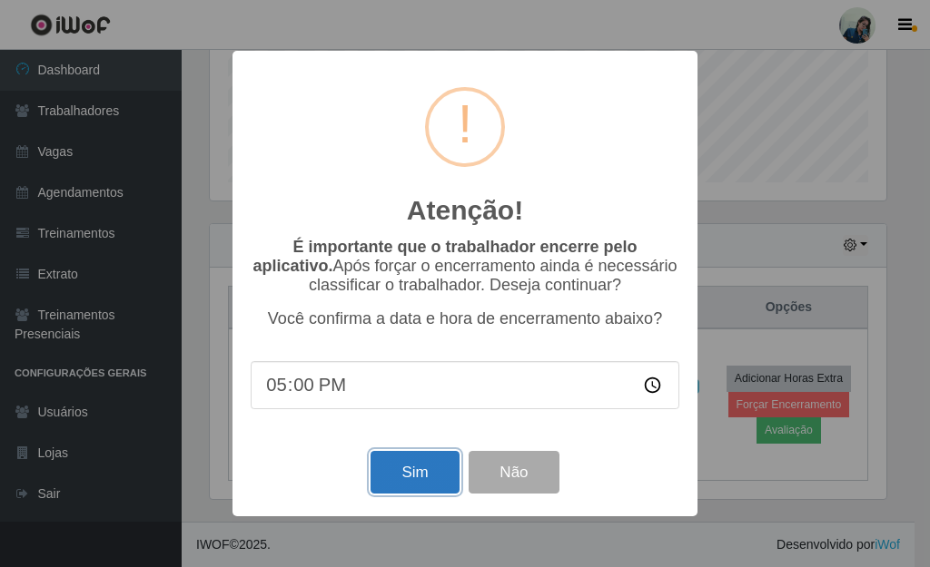
click at [413, 464] on button "Sim" at bounding box center [414, 472] width 88 height 43
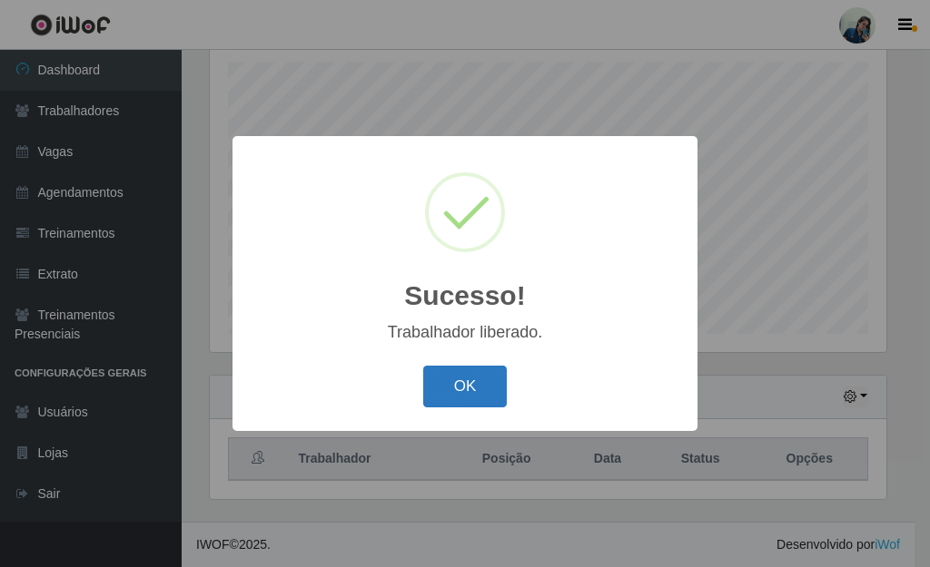
click at [467, 381] on button "OK" at bounding box center [465, 387] width 84 height 43
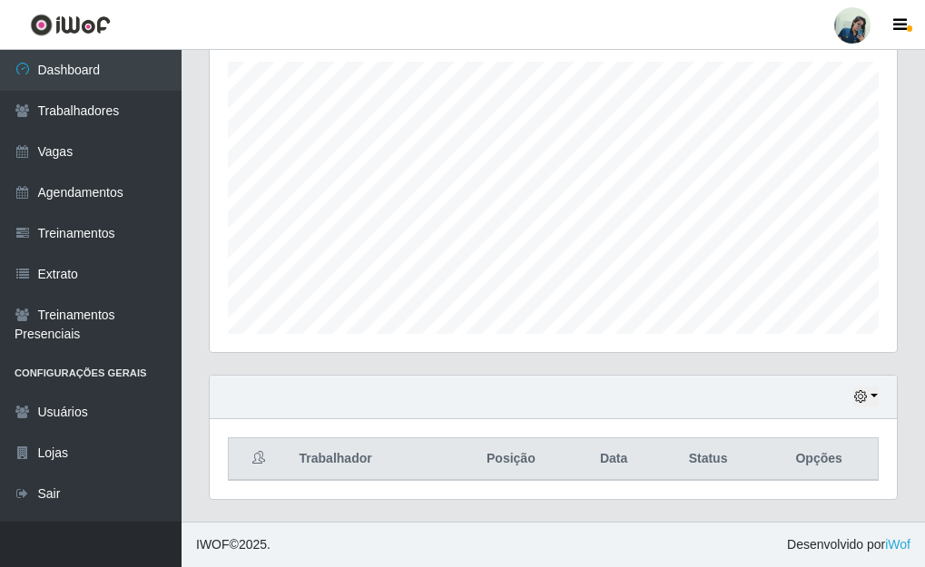
scroll to position [377, 687]
